Goal: Find specific page/section: Find specific page/section

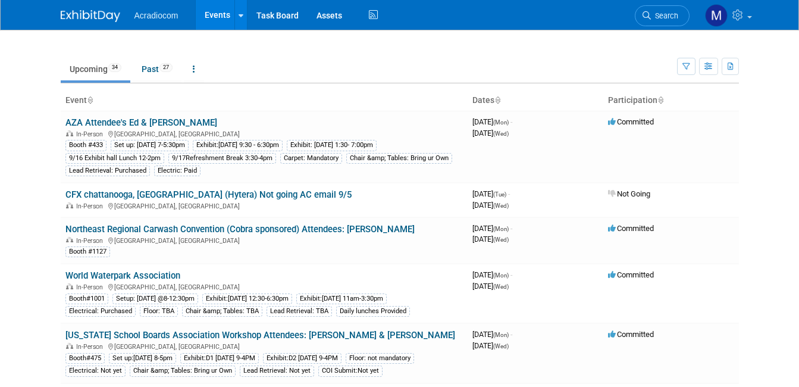
click at [70, 67] on link "Upcoming 34" at bounding box center [96, 69] width 70 height 23
click at [139, 66] on link "Past 27" at bounding box center [157, 69] width 49 height 23
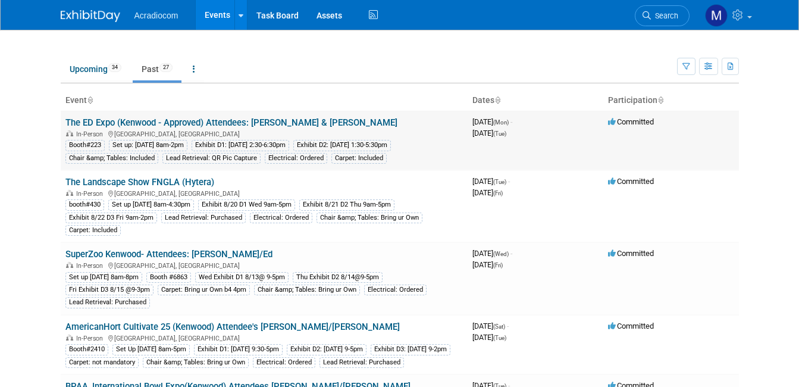
click at [121, 122] on link "The ED Expo (Kenwood - Approved) Attendees: [PERSON_NAME] & [PERSON_NAME]" at bounding box center [231, 122] width 332 height 11
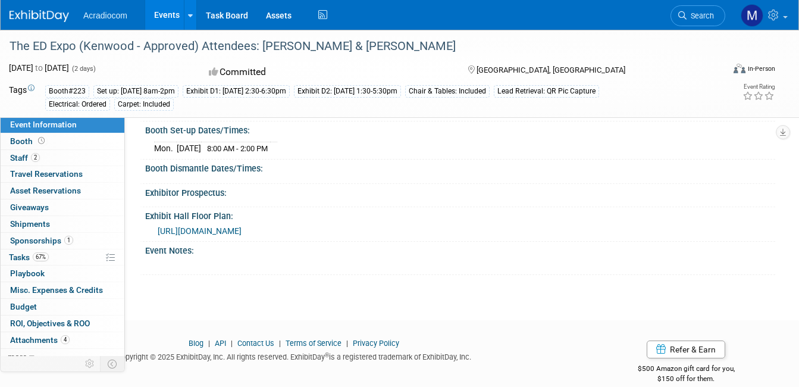
scroll to position [178, 0]
click at [223, 229] on span "https://theedexpo.com/wp-content/uploads/2025-Tradeshow-Floorplan.pdf" at bounding box center [200, 230] width 84 height 10
